Goal: Task Accomplishment & Management: Complete application form

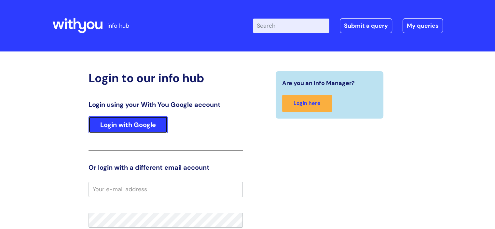
click at [121, 132] on link "Login with Google" at bounding box center [127, 124] width 79 height 17
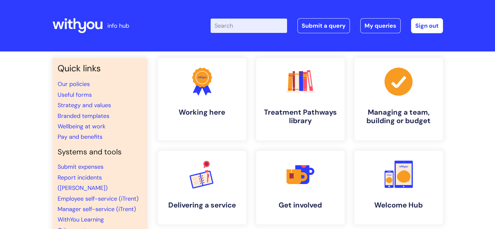
click at [235, 28] on input "Enter your search term here..." at bounding box center [248, 26] width 76 height 14
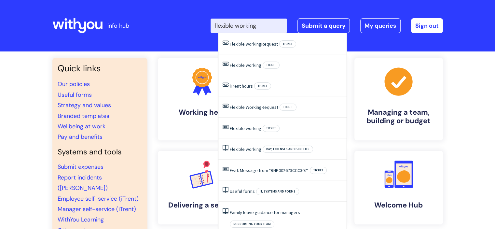
type input "flexible working"
click button "Search" at bounding box center [0, 0] width 0 height 0
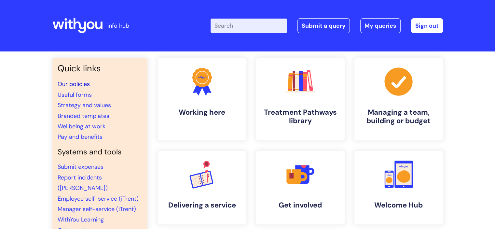
click at [80, 82] on link "Our policies" at bounding box center [74, 84] width 32 height 8
click at [320, 26] on link "Submit a query" at bounding box center [323, 25] width 52 height 15
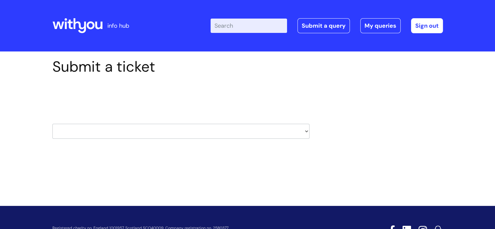
click at [212, 127] on select "HR / People IT and Support Clinical Drug Alerts Finance Accounts Data Support T…" at bounding box center [180, 131] width 257 height 15
select select "hr_/_people"
click at [52, 124] on select "HR / People IT and Support Clinical Drug Alerts Finance Accounts Data Support T…" at bounding box center [180, 131] width 257 height 15
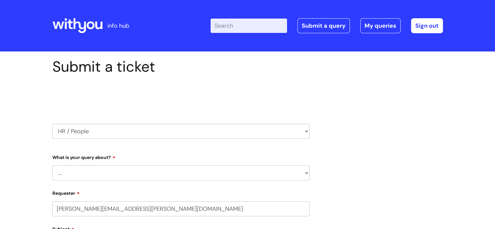
select select "80004286541"
click at [135, 170] on select "... Absence Query Holiday Query Employee change request General HR Query iTrent…" at bounding box center [180, 172] width 257 height 15
click at [88, 131] on select "HR / People IT and Support Clinical Drug Alerts Finance Accounts Data Support T…" at bounding box center [180, 131] width 257 height 15
select select "recruitment"
click at [52, 124] on select "HR / People IT and Support Clinical Drug Alerts Finance Accounts Data Support T…" at bounding box center [180, 131] width 257 height 15
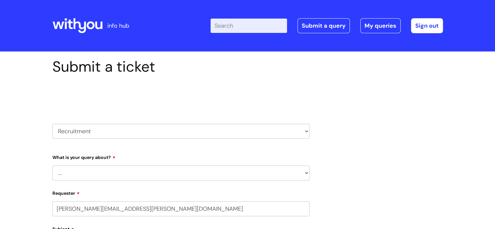
select select "80004286541"
click at [105, 174] on select "... Agencies query General recruitment query Interview query Recruitment system…" at bounding box center [180, 172] width 257 height 15
select select "General recruitment query"
click at [52, 165] on select "... Agencies query General recruitment query Interview query Recruitment system…" at bounding box center [180, 172] width 257 height 15
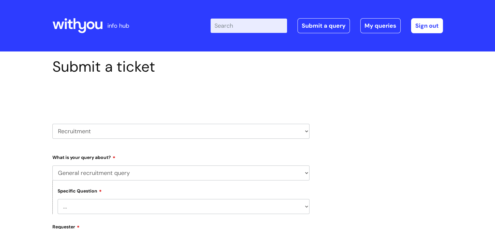
click at [112, 204] on select "... Candidates - external" at bounding box center [184, 206] width 252 height 15
click at [114, 171] on select "... Agencies query General recruitment query Interview query Recruitment system…" at bounding box center [180, 172] width 257 height 15
click at [52, 165] on select "... Agencies query General recruitment query Interview query Recruitment system…" at bounding box center [180, 172] width 257 height 15
click at [114, 202] on select "... Candidates - external" at bounding box center [184, 206] width 252 height 15
click at [58, 199] on select "... Candidates - external" at bounding box center [184, 206] width 252 height 15
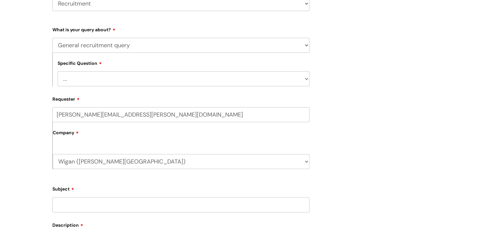
scroll to position [163, 0]
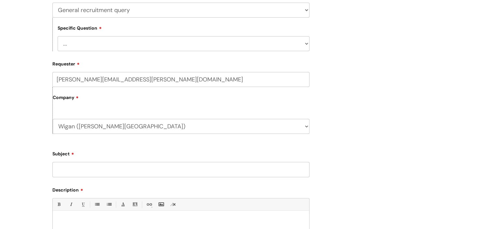
click at [131, 168] on input "Subject" at bounding box center [180, 169] width 257 height 15
type input "Internal candidate"
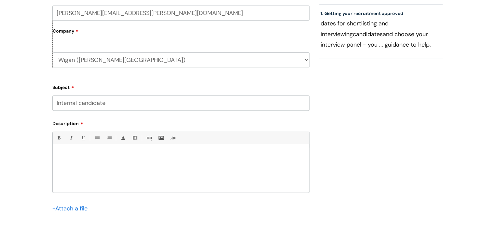
scroll to position [260, 0]
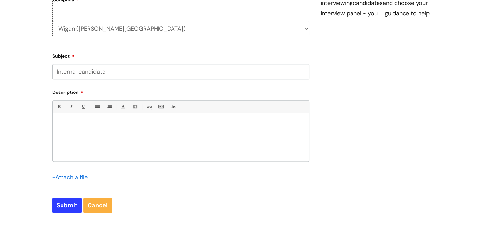
click at [117, 127] on p at bounding box center [181, 124] width 247 height 6
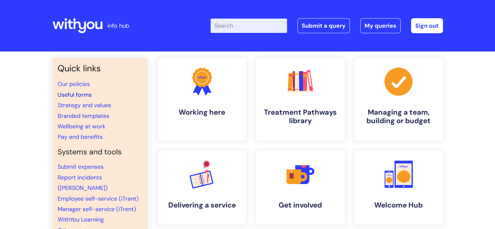
click at [79, 94] on link "Useful forms" at bounding box center [75, 95] width 34 height 8
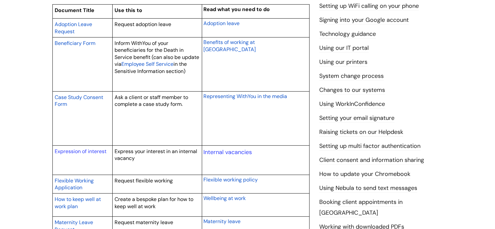
scroll to position [195, 0]
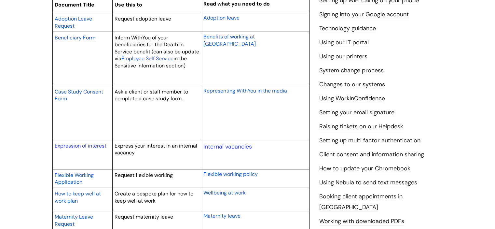
click at [73, 180] on span "Flexible Working Application" at bounding box center [74, 178] width 39 height 14
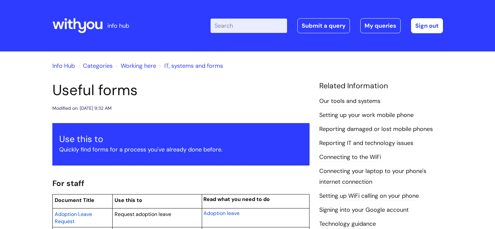
scroll to position [195, 0]
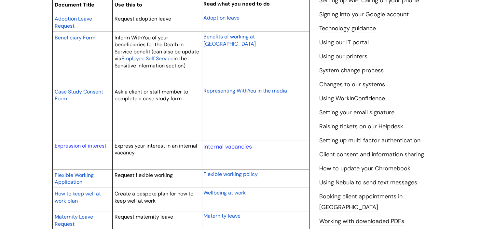
click at [246, 175] on span "Flexible working policy" at bounding box center [230, 173] width 54 height 7
